Goal: Check status: Check status

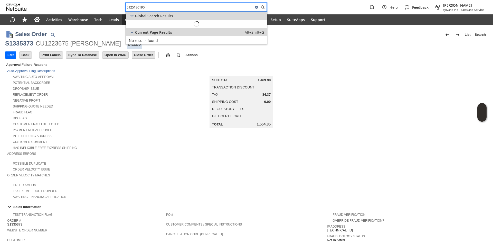
scroll to position [151, 0]
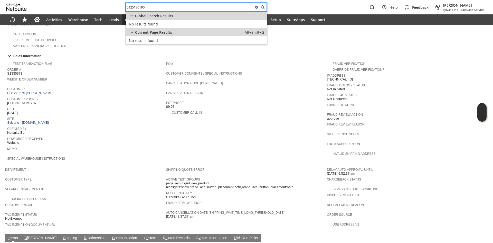
click at [146, 106] on span "Date" at bounding box center [85, 108] width 157 height 5
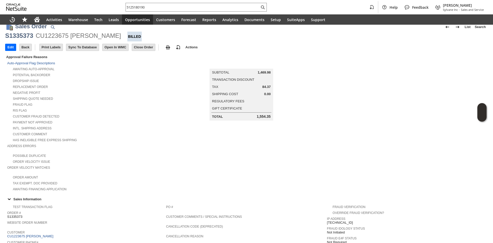
scroll to position [0, 0]
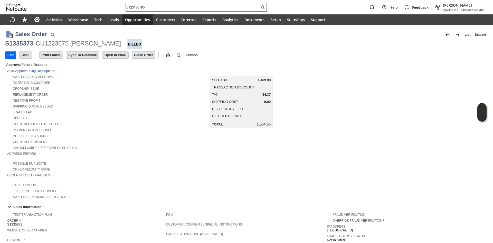
click at [197, 11] on div "5125180190" at bounding box center [196, 7] width 141 height 9
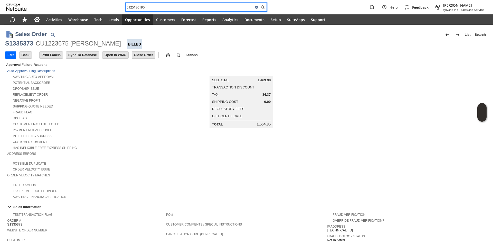
click at [199, 8] on input "5125180190" at bounding box center [190, 7] width 128 height 6
paste input "4027427478"
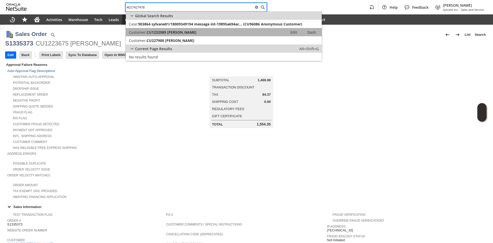
click at [191, 34] on span "CU1232989 KEVIN MACKEY" at bounding box center [172, 32] width 50 height 5
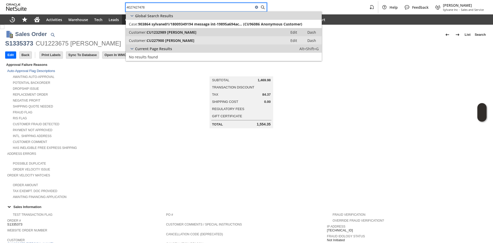
click at [189, 40] on div "Customer: CU227900 Rose Mackey" at bounding box center [207, 40] width 156 height 5
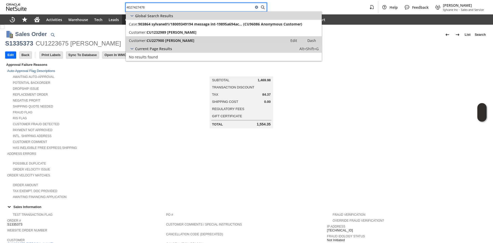
click at [164, 7] on input "4027427478" at bounding box center [190, 7] width 128 height 6
paste input "dennis.ross@gmail.com"
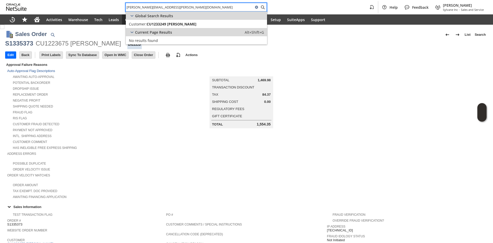
type input "dennis.ross@gmail.com"
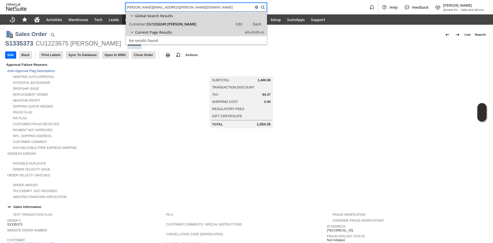
click at [177, 25] on span "CU1233249 Dennis Ross" at bounding box center [172, 24] width 50 height 5
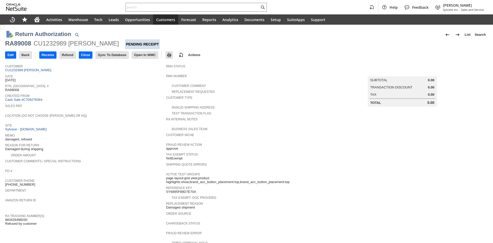
scroll to position [103, 0]
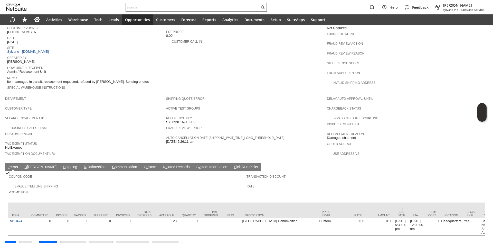
scroll to position [225, 0]
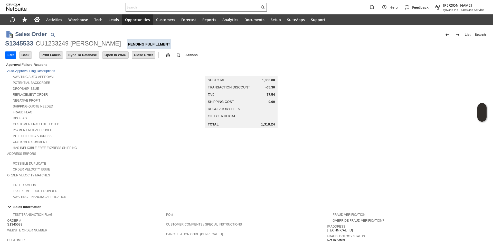
click at [21, 46] on div "S1345533" at bounding box center [19, 43] width 28 height 8
copy div "S1345533"
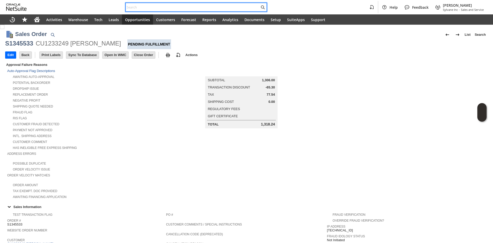
click at [169, 6] on input "text" at bounding box center [193, 7] width 134 height 6
paste input "2257182841"
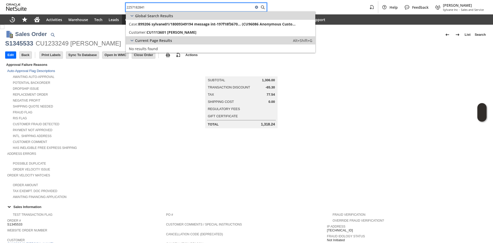
type input "2257182841"
click at [177, 30] on span "CU1113601 jeffery parault" at bounding box center [172, 32] width 50 height 5
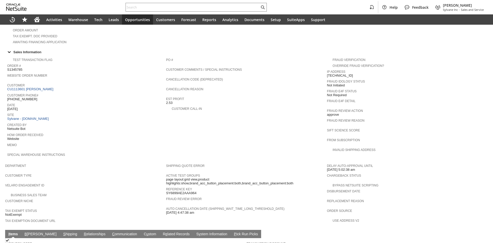
scroll to position [229, 0]
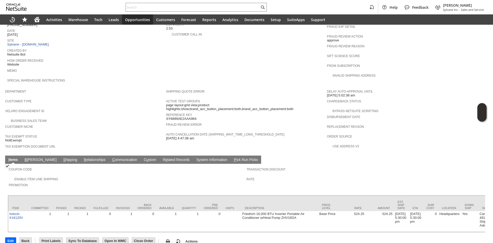
click at [52, 164] on td "Coupon Code Enable Item Line Shipping Promotion Transaction Discount Rate" at bounding box center [247, 178] width 478 height 29
click at [62, 158] on link "S hipping" at bounding box center [70, 160] width 17 height 5
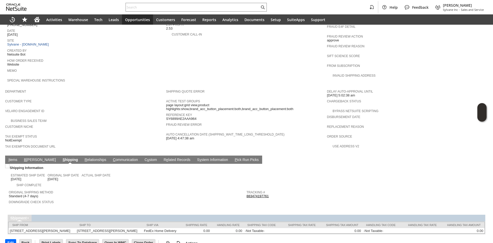
click at [351, 199] on span "Return Tracking #" at bounding box center [364, 201] width 235 height 5
click at [15, 158] on link "I tems" at bounding box center [12, 160] width 11 height 5
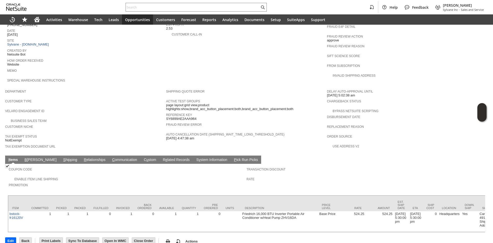
click at [62, 158] on link "S hipping" at bounding box center [70, 160] width 17 height 5
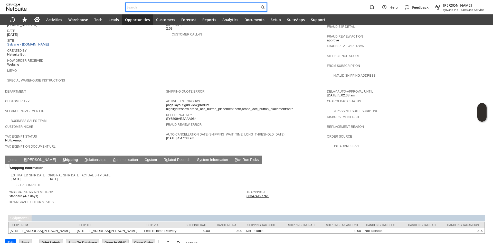
click at [172, 6] on input "text" at bounding box center [193, 7] width 134 height 6
paste input "Dear Ms Rullo, Thank you for your enquiry. We do not carry the WCT12A10A unit, …"
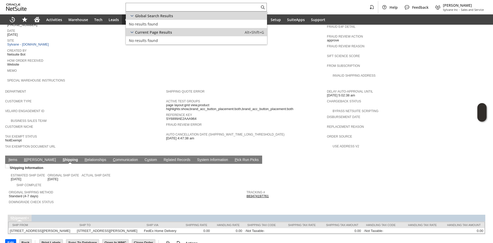
scroll to position [0, 0]
paste input "2146635111"
type input "2146635111"
click at [182, 25] on span "CU1233184 Catherine Brenneman" at bounding box center [172, 24] width 50 height 5
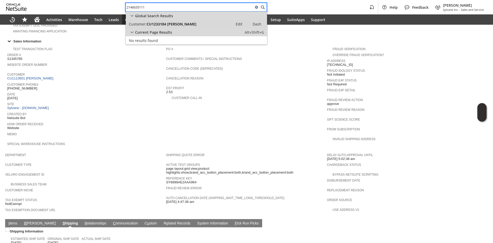
scroll to position [152, 0]
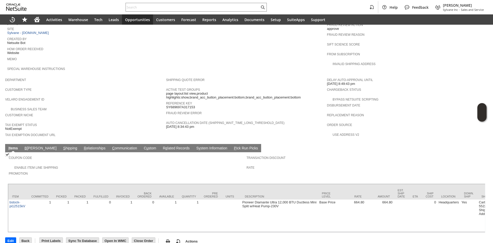
click at [62, 146] on link "S hipping" at bounding box center [70, 148] width 17 height 5
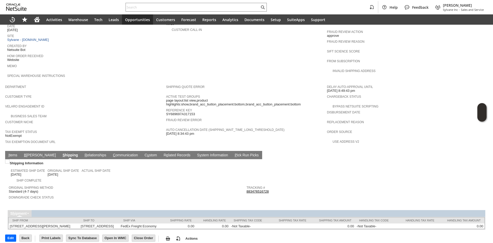
click at [11, 153] on link "I tems" at bounding box center [12, 155] width 11 height 5
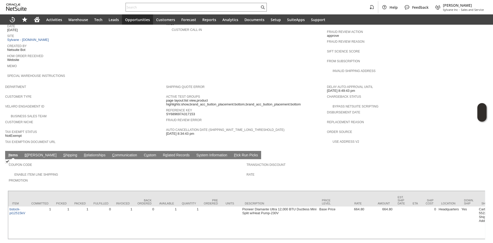
click at [82, 177] on div "Promotion" at bounding box center [126, 181] width 235 height 9
click at [60, 151] on td "S hipping" at bounding box center [70, 155] width 21 height 8
click at [62, 153] on link "S hipping" at bounding box center [70, 155] width 17 height 5
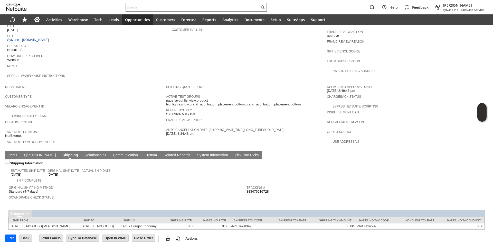
click at [291, 56] on td "PO # Customer Comments / Special Instructions Cancellation Code (deprecated) Ca…" at bounding box center [246, 29] width 161 height 106
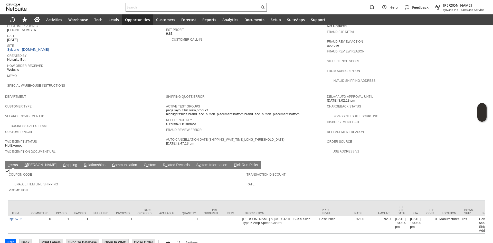
scroll to position [225, 0]
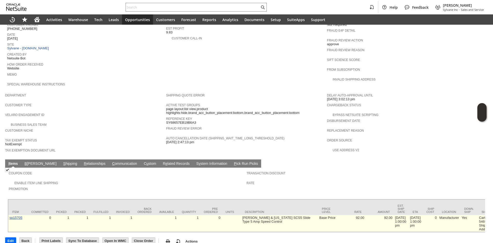
click at [16, 216] on link "sp15705" at bounding box center [16, 218] width 13 height 4
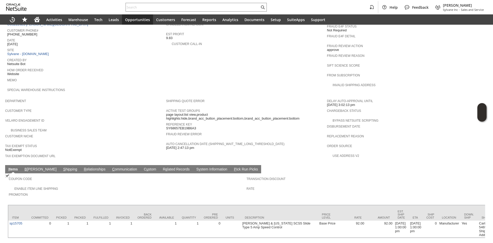
scroll to position [225, 0]
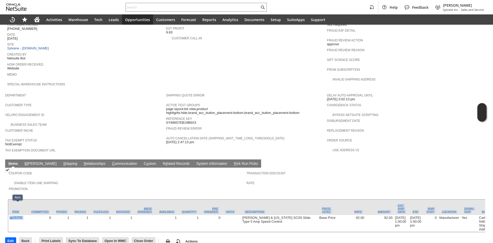
copy div "Item Committed Picked Packed Fulfilled Invoiced Back Ordered Available Quantity…"
drag, startPoint x: 23, startPoint y: 213, endPoint x: 7, endPoint y: 209, distance: 15.5
click at [7, 209] on div "Coupon Code Enable Item Line Shipping Promotion Transaction Discount Rate Item …" at bounding box center [246, 200] width 483 height 65
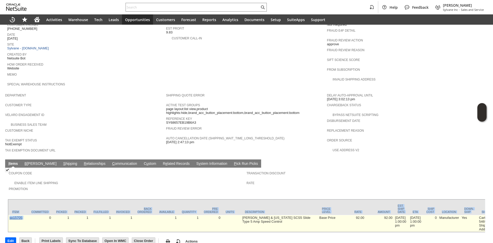
click at [13, 216] on link "sp15705" at bounding box center [16, 218] width 13 height 4
drag, startPoint x: 24, startPoint y: 214, endPoint x: 26, endPoint y: 212, distance: 2.7
click at [24, 215] on td "sp15705" at bounding box center [17, 223] width 19 height 17
click at [26, 215] on td "sp15705" at bounding box center [17, 223] width 19 height 17
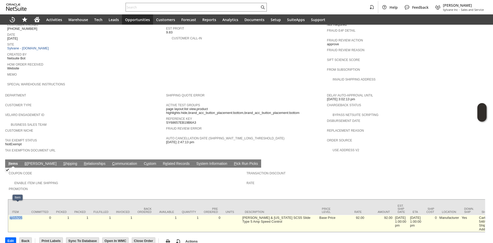
copy link "sp15705"
drag, startPoint x: 16, startPoint y: 211, endPoint x: 9, endPoint y: 211, distance: 7.2
click at [9, 215] on td "sp15705" at bounding box center [17, 223] width 19 height 17
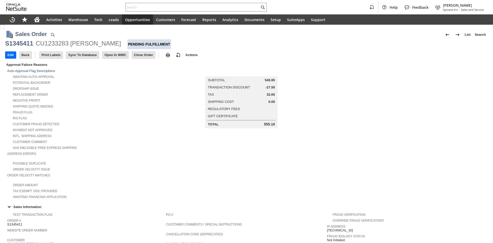
click at [26, 42] on div "S1345411" at bounding box center [19, 43] width 28 height 8
click at [59, 41] on div "CU1233283 Chris Donoghue" at bounding box center [78, 43] width 85 height 8
copy div "CU1233283"
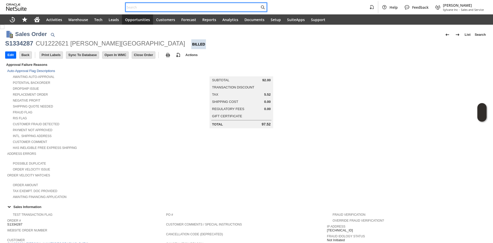
click at [170, 8] on input "text" at bounding box center [193, 7] width 134 height 6
paste input "annemarie.linnehan@gmail.com"
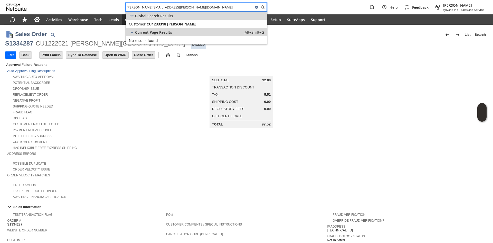
type input "annemarie.linnehan@gmail.com"
click at [176, 26] on span "CU1233318 [PERSON_NAME]" at bounding box center [172, 24] width 50 height 5
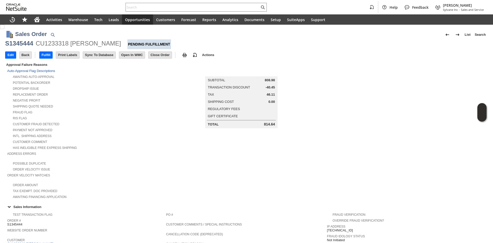
click at [54, 45] on div "CU1233318 [PERSON_NAME]" at bounding box center [78, 43] width 85 height 8
drag, startPoint x: 54, startPoint y: 45, endPoint x: 74, endPoint y: 29, distance: 26.3
click at [54, 45] on div "CU1233318 Annemarie Linnehan" at bounding box center [78, 43] width 85 height 8
copy div "CU1233318"
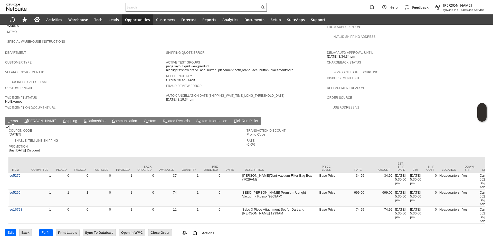
scroll to position [282, 0]
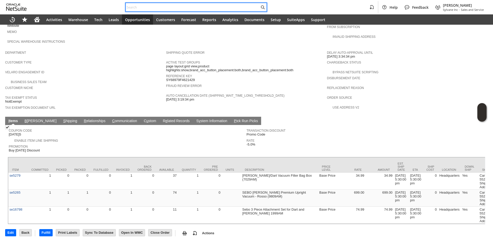
paste input "4803389327"
click at [214, 7] on input "text" at bounding box center [193, 7] width 134 height 6
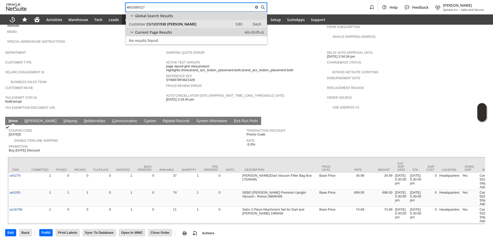
type input "4803389327"
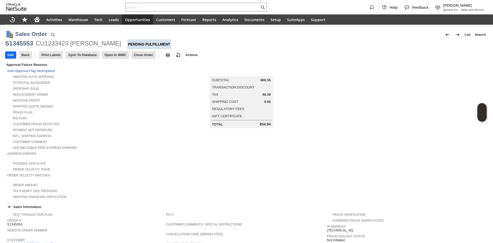
click at [54, 44] on div "CU1233423 Ian M Schneiderman" at bounding box center [78, 43] width 85 height 8
copy div "CU1233423"
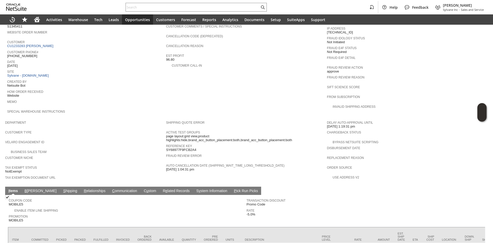
scroll to position [206, 0]
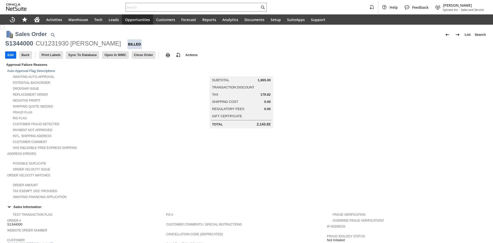
scroll to position [215, 0]
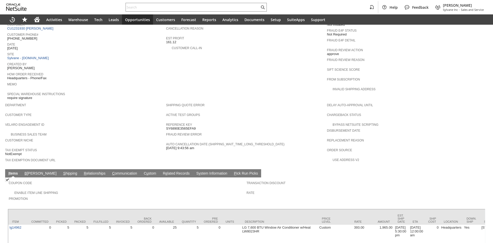
click at [62, 171] on link "S hipping" at bounding box center [70, 173] width 17 height 5
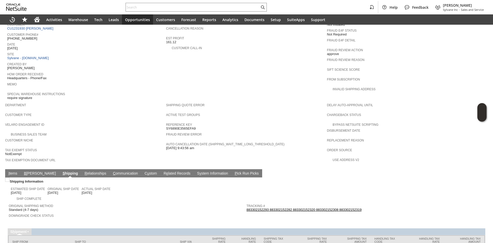
click at [299, 208] on link "883302152293 883302152282 883302152320 883302152308 883302152319" at bounding box center [304, 210] width 115 height 4
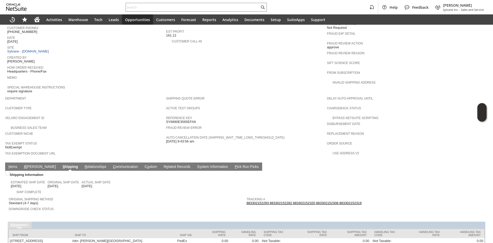
scroll to position [234, 0]
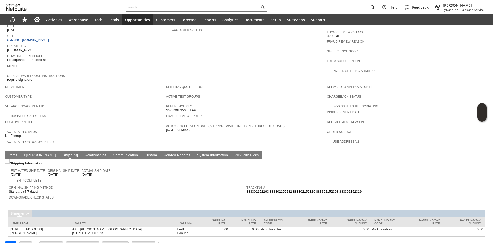
click at [200, 194] on span "Downgrade Check Status" at bounding box center [126, 196] width 235 height 5
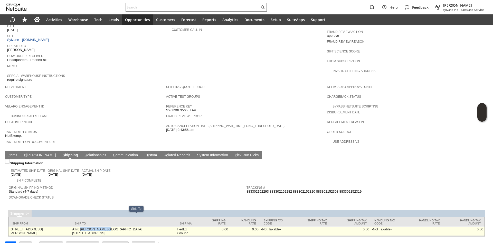
drag, startPoint x: 90, startPoint y: 217, endPoint x: 111, endPoint y: 216, distance: 20.8
click at [111, 226] on td "Attn: Travis Shilling City View Apartments 2262 Grand Ave Phoenix AZ 85009 Unit…" at bounding box center [123, 230] width 105 height 9
copy td "Travis Shilling"
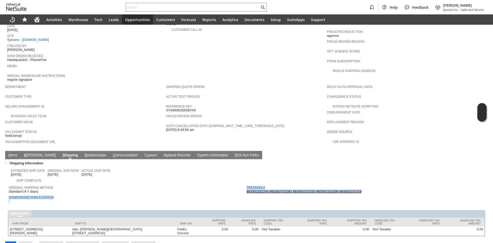
copy tr "Downgrade Check Status Tracking # 883302152293 883302152282 883302152320 883302…"
copy link "883302152293 883302152282 883302152320 883302152308 883302152319"
drag, startPoint x: 363, startPoint y: 179, endPoint x: 245, endPoint y: 180, distance: 117.7
click at [247, 184] on div "Tracking # 883302152293 883302152282 883302152320 883302152308 883302152319" at bounding box center [364, 188] width 235 height 9
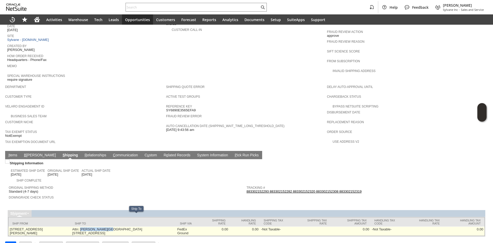
copy td "Travis Shilling"
drag, startPoint x: 90, startPoint y: 216, endPoint x: 112, endPoint y: 216, distance: 21.3
click at [112, 226] on td "Attn: Travis Shilling City View Apartments 2262 Grand Ave Phoenix AZ 85009 Unit…" at bounding box center [123, 230] width 105 height 9
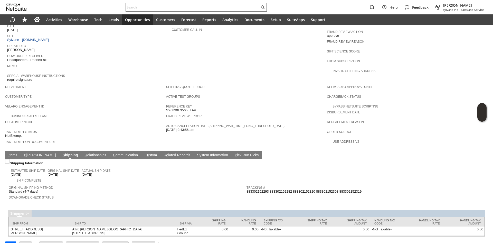
click at [165, 4] on input "text" at bounding box center [193, 7] width 134 height 6
paste input "tkgrahl80@gmail.com"
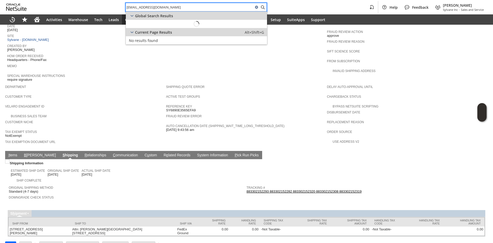
type input "tkgrahl80@gmail.com"
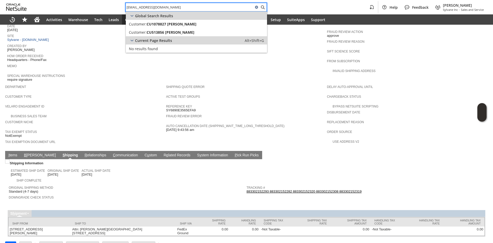
click at [166, 20] on div "Global Search Results" at bounding box center [196, 16] width 141 height 8
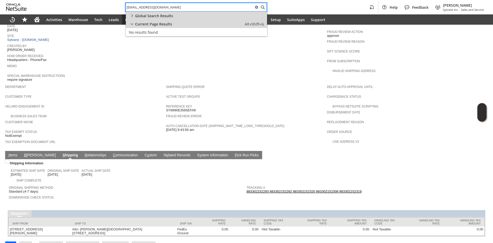
click at [167, 16] on span "Global Search Results" at bounding box center [154, 15] width 38 height 5
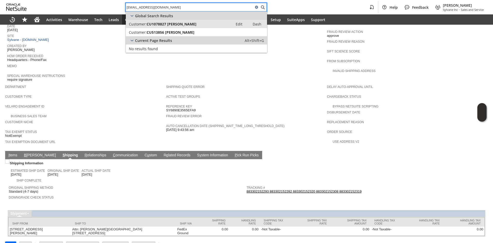
click at [166, 23] on span "CU1078827 Karen K Grahl" at bounding box center [172, 24] width 50 height 5
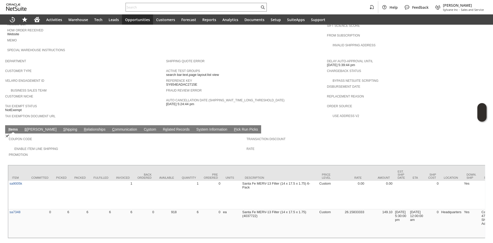
scroll to position [265, 0]
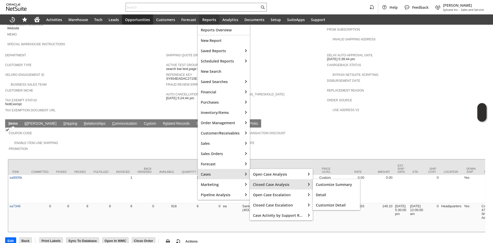
click at [262, 182] on span "Closed Case Analysis" at bounding box center [278, 184] width 50 height 5
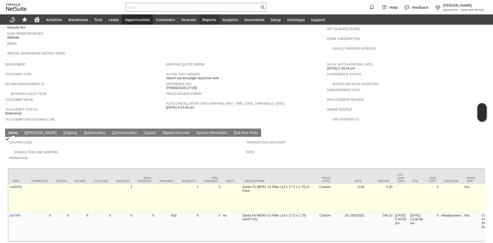
scroll to position [214, 0]
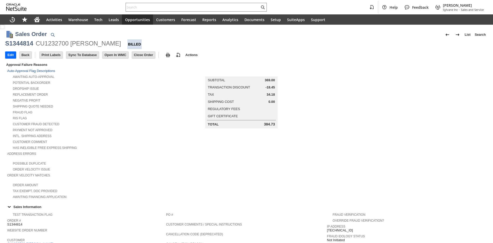
click at [59, 49] on div "Edit Back New Make Copy Print Print Picking Ticket" at bounding box center [246, 55] width 483 height 13
click at [57, 47] on div "CU1232700 [PERSON_NAME]" at bounding box center [78, 43] width 85 height 8
click at [57, 47] on div "CU1232700 Jack Altura" at bounding box center [78, 43] width 85 height 8
copy div "CU1232700"
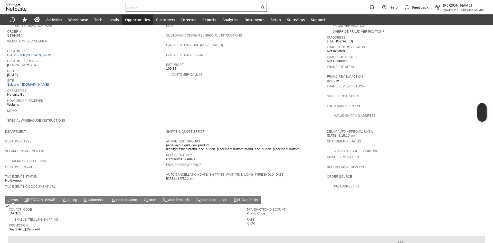
scroll to position [160, 0]
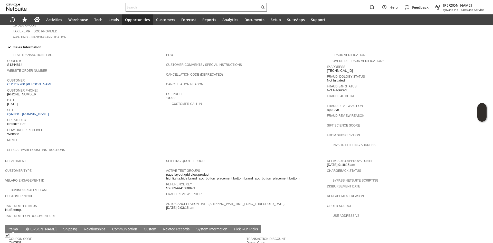
click at [35, 77] on span "Customer" at bounding box center [85, 79] width 157 height 5
click at [36, 82] on link "CU1232700 Jack Altura" at bounding box center [31, 84] width 48 height 4
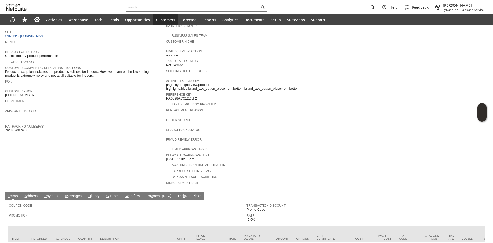
scroll to position [77, 0]
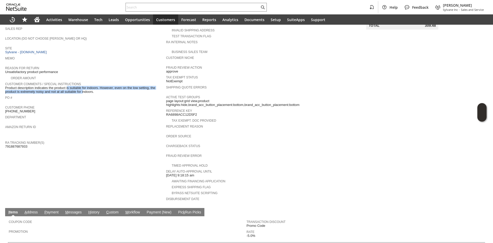
drag, startPoint x: 60, startPoint y: 85, endPoint x: 71, endPoint y: 87, distance: 12.0
click at [71, 87] on span "Product description indicates the product is suitable for indoors. However, eve…" at bounding box center [84, 90] width 159 height 8
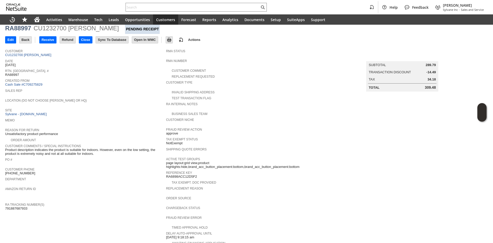
scroll to position [0, 0]
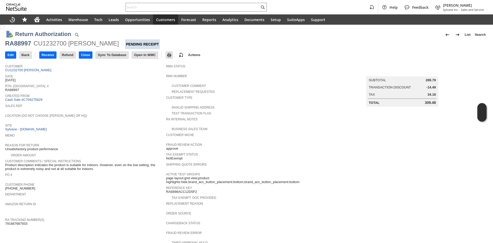
click at [25, 41] on div "RA88997" at bounding box center [18, 43] width 26 height 8
copy div "RA88997"
click at [55, 44] on div "CU1232700 Jack Altura" at bounding box center [76, 43] width 85 height 8
copy div "CU1232700"
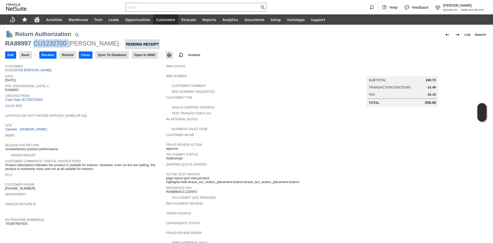
click at [55, 44] on div "CU1232700 Jack Altura" at bounding box center [76, 43] width 85 height 8
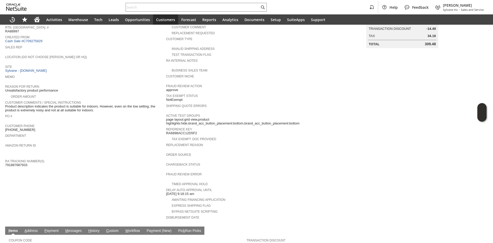
scroll to position [77, 0]
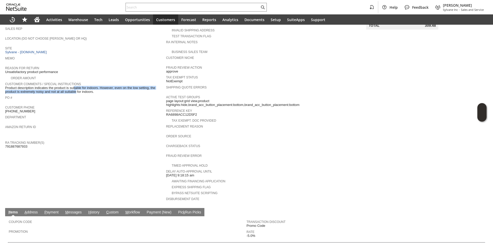
drag, startPoint x: 62, startPoint y: 85, endPoint x: 63, endPoint y: 87, distance: 2.9
click at [63, 87] on span "Product description indicates the product is suitable for indoors. However, eve…" at bounding box center [84, 90] width 159 height 8
click at [69, 86] on span "Product description indicates the product is suitable for indoors. However, eve…" at bounding box center [84, 90] width 159 height 8
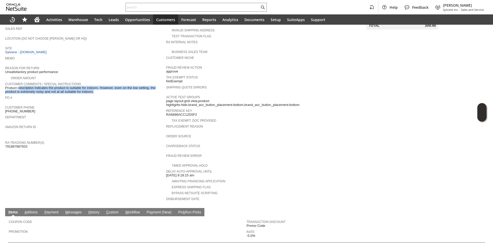
click at [69, 86] on span "Product description indicates the product is suitable for indoors. However, eve…" at bounding box center [84, 90] width 159 height 8
click at [102, 89] on span "Product description indicates the product is suitable for indoors. However, eve…" at bounding box center [84, 90] width 159 height 8
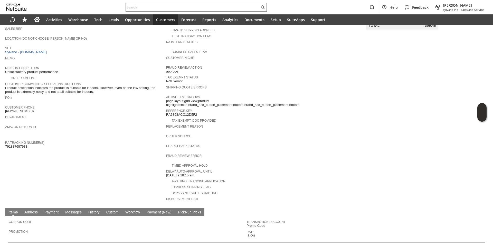
click at [102, 89] on span "Product description indicates the product is suitable for indoors. However, eve…" at bounding box center [84, 90] width 159 height 8
click at [93, 86] on span "Product description indicates the product is suitable for indoors. However, eve…" at bounding box center [84, 90] width 159 height 8
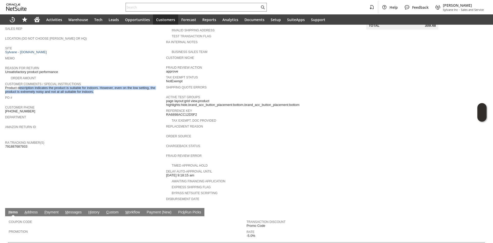
click at [93, 86] on span "Product description indicates the product is suitable for indoors. However, eve…" at bounding box center [84, 90] width 159 height 8
click at [117, 87] on span "Product description indicates the product is suitable for indoors. However, eve…" at bounding box center [84, 90] width 159 height 8
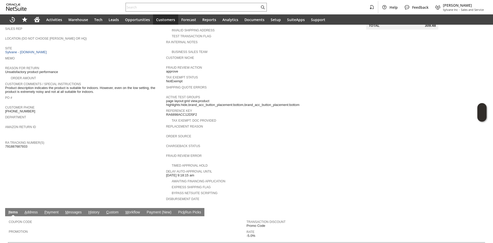
drag, startPoint x: 117, startPoint y: 87, endPoint x: 119, endPoint y: 57, distance: 29.9
click at [117, 86] on span "Product description indicates the product is suitable for indoors. However, eve…" at bounding box center [84, 90] width 159 height 8
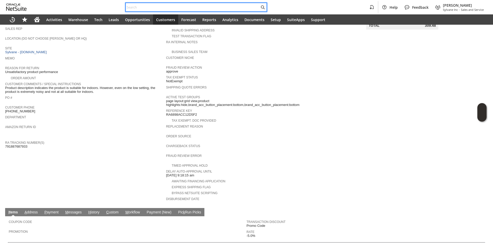
paste input "SY68896484ACB90"
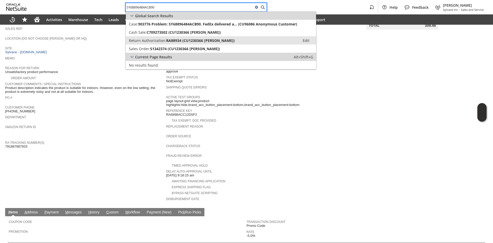
type input "SY68896484ACB90"
click at [164, 42] on span "Return Authorization:" at bounding box center [147, 40] width 37 height 5
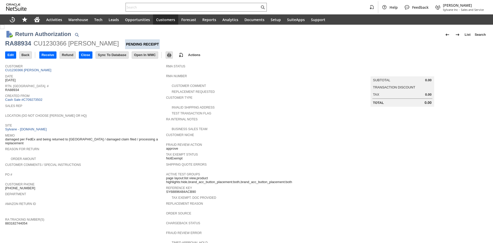
scroll to position [128, 0]
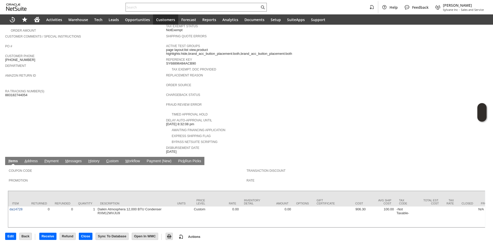
drag, startPoint x: 97, startPoint y: 157, endPoint x: 94, endPoint y: 154, distance: 3.3
click at [96, 159] on link "H istory" at bounding box center [94, 161] width 14 height 5
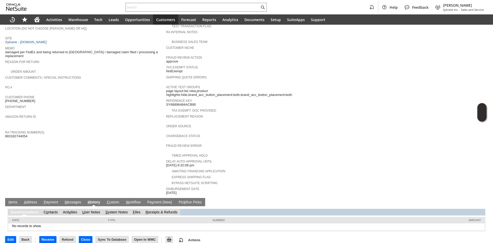
scroll to position [0, 0]
click at [120, 210] on link "S ystem Notes" at bounding box center [116, 212] width 22 height 4
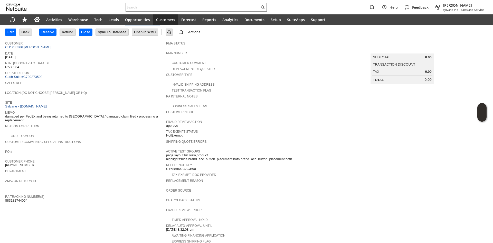
type input "1 to 25 of 78"
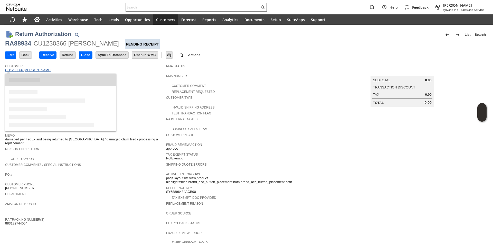
click at [37, 70] on link "CU1230366 [PERSON_NAME]" at bounding box center [29, 70] width 48 height 4
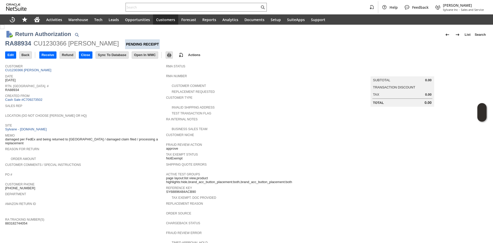
scroll to position [128, 0]
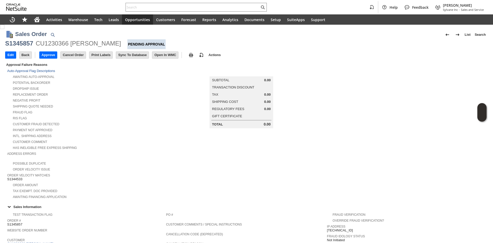
click at [43, 41] on div "CU1230366 [PERSON_NAME]" at bounding box center [78, 43] width 85 height 8
copy div "CU1230366"
click at [157, 13] on div "Help Feedback Gary J Llanasas Sylvane Inc - Sales and Service" at bounding box center [246, 7] width 493 height 14
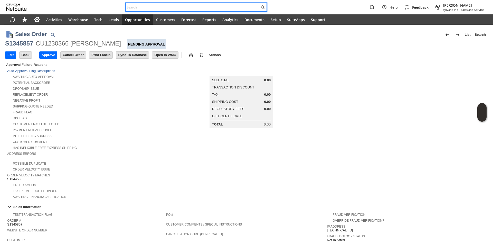
paste input "SY6856378615DEF"
click at [159, 9] on input "SY6856378615DEF" at bounding box center [193, 7] width 134 height 6
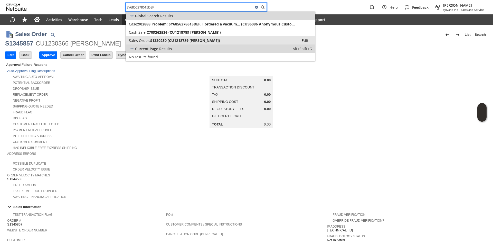
type input "SY6856378615DEF"
click at [170, 42] on span "S1330250 (CU1218789 Meg Coffin)" at bounding box center [185, 40] width 70 height 5
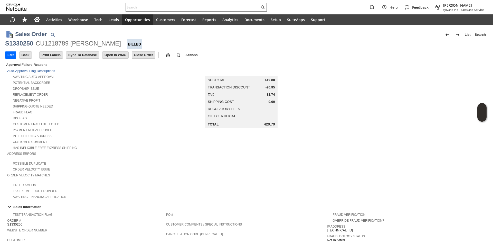
click at [47, 34] on h1 "Sales Order" at bounding box center [31, 34] width 32 height 8
click at [45, 41] on div "CU1218789 [PERSON_NAME]" at bounding box center [78, 43] width 85 height 8
copy div "CU1218789"
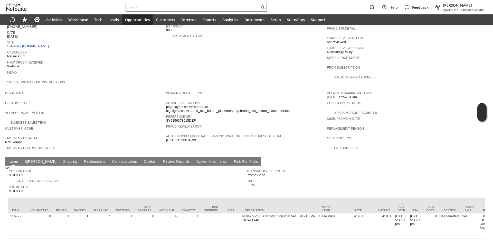
scroll to position [233, 0]
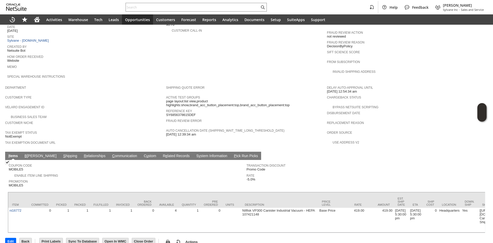
click at [62, 154] on link "S hipping" at bounding box center [70, 156] width 17 height 5
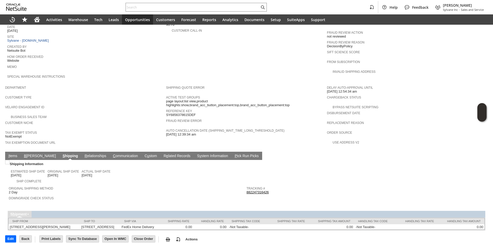
click at [264, 190] on link "882247316426" at bounding box center [258, 192] width 22 height 4
click at [159, 7] on input "text" at bounding box center [193, 7] width 134 height 6
paste input "8622026404"
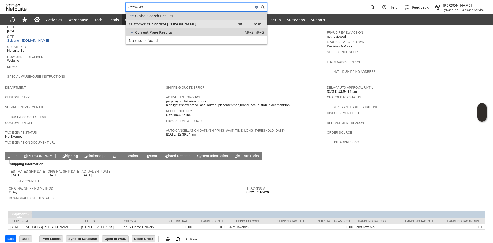
type input "8622026404"
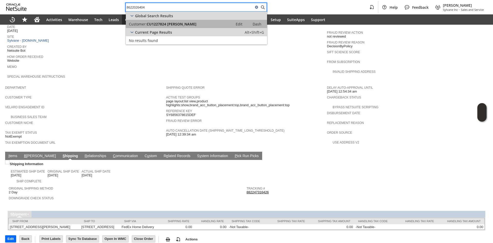
click at [180, 27] on link "Customer: CU1227824 Dana L Morton Edit Dash" at bounding box center [196, 24] width 141 height 8
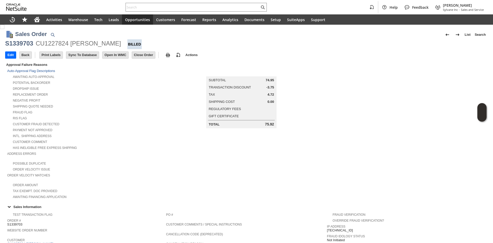
drag, startPoint x: 166, startPoint y: 148, endPoint x: 179, endPoint y: 96, distance: 53.6
click at [166, 147] on td "Summary Subtotal 74.95 Transaction Discount -3.75 Tax 4.72 Shipping Cost 0.00 R…" at bounding box center [246, 131] width 161 height 138
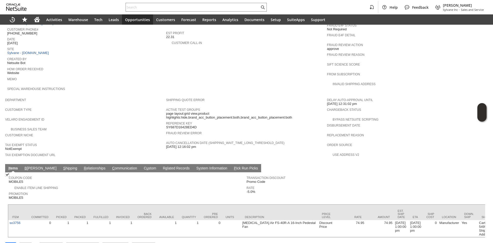
scroll to position [231, 0]
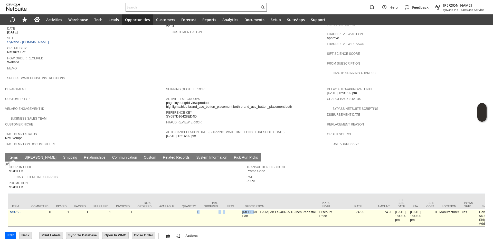
drag, startPoint x: 197, startPoint y: 201, endPoint x: 259, endPoint y: 212, distance: 63.2
click at [201, 214] on td "0" at bounding box center [211, 217] width 22 height 17
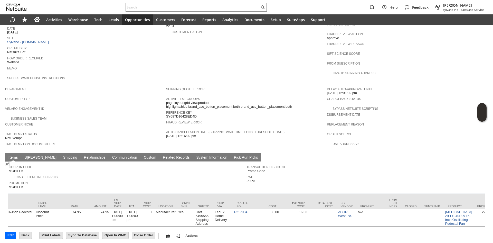
scroll to position [0, 0]
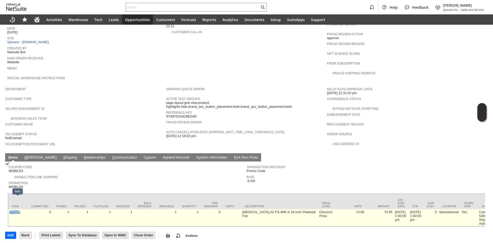
drag, startPoint x: 21, startPoint y: 206, endPoint x: 10, endPoint y: 201, distance: 11.7
drag, startPoint x: 24, startPoint y: 205, endPoint x: 8, endPoint y: 203, distance: 16.0
click at [8, 209] on td "so3756" at bounding box center [17, 217] width 19 height 17
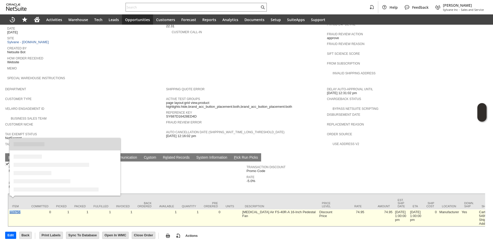
copy link "so3756"
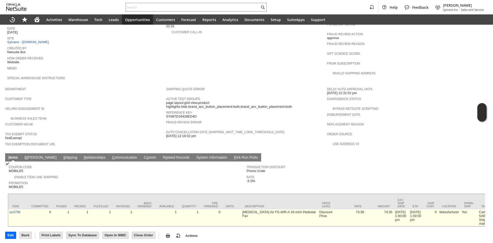
drag, startPoint x: 50, startPoint y: 209, endPoint x: 25, endPoint y: 206, distance: 25.3
click at [50, 209] on td "0" at bounding box center [39, 217] width 25 height 17
drag, startPoint x: 25, startPoint y: 206, endPoint x: 8, endPoint y: 203, distance: 16.7
click at [8, 203] on td "Coupon Code MOBILE5 Enable Item Line Shipping Promotion MOBILE5 Transaction Dis…" at bounding box center [246, 193] width 483 height 65
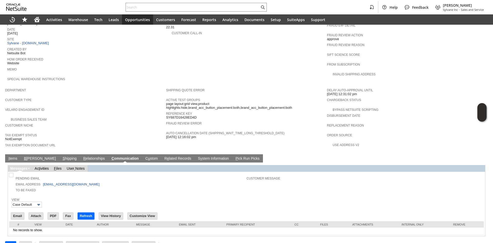
click at [205, 66] on td "PO # Customer Comments / Special Instructions Cancellation Code (deprecated) Ca…" at bounding box center [246, 33] width 161 height 106
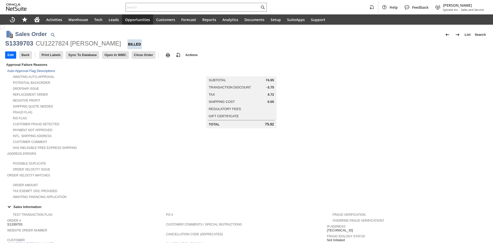
scroll to position [219, 0]
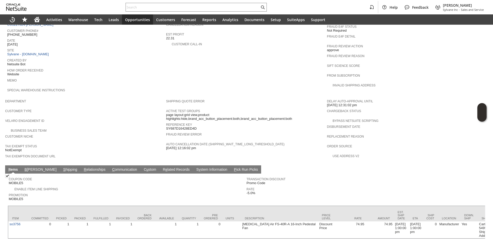
click at [62, 167] on link "S hipping" at bounding box center [70, 169] width 17 height 5
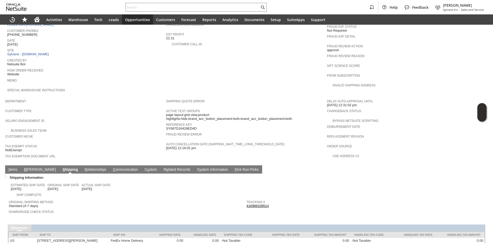
click at [258, 204] on link "416989109514" at bounding box center [258, 206] width 22 height 4
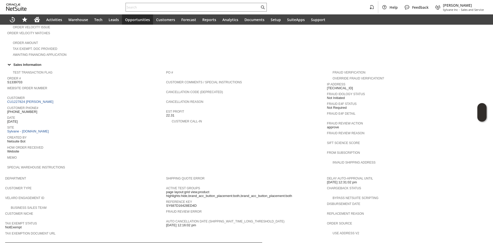
scroll to position [116, 0]
